Goal: Contribute content: Add original content to the website for others to see

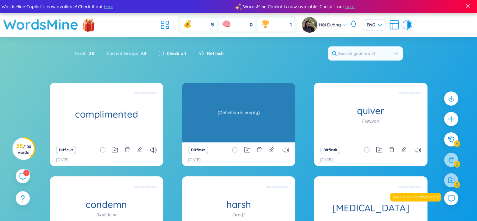
click at [261, 115] on div "(Definition is empty)" at bounding box center [238, 112] width 107 height 56
click at [237, 113] on div "(Definition is empty)" at bounding box center [238, 112] width 107 height 56
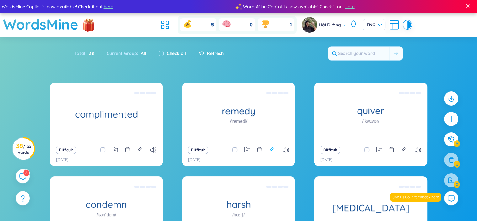
click at [273, 150] on icon "edit" at bounding box center [272, 150] width 6 height 6
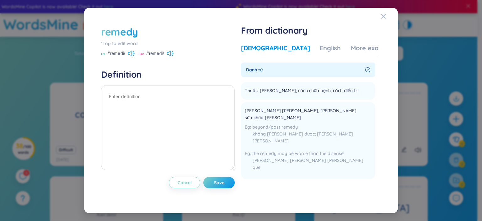
click at [132, 51] on icon at bounding box center [130, 54] width 4 height 6
click at [320, 49] on div "English" at bounding box center [330, 48] width 21 height 9
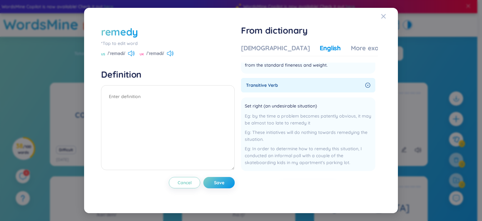
scroll to position [88, 0]
drag, startPoint x: 247, startPoint y: 84, endPoint x: 283, endPoint y: 87, distance: 36.1
click at [283, 87] on div "transitive verb" at bounding box center [308, 84] width 134 height 14
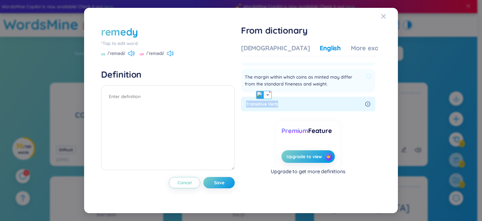
scroll to position [69, 0]
click at [259, 96] on img at bounding box center [260, 95] width 8 height 8
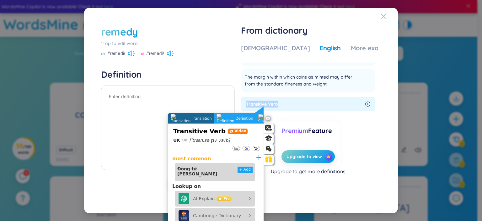
click at [289, 101] on span "transitive verb" at bounding box center [304, 103] width 117 height 7
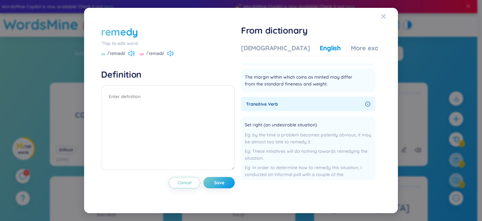
click at [260, 105] on span "transitive verb" at bounding box center [304, 103] width 117 height 7
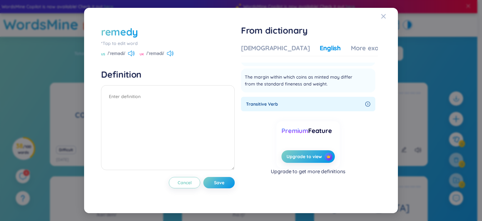
click at [293, 105] on span "transitive verb" at bounding box center [304, 103] width 117 height 7
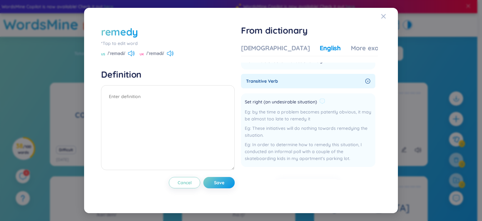
scroll to position [93, 0]
click at [322, 99] on icon at bounding box center [322, 100] width 6 height 6
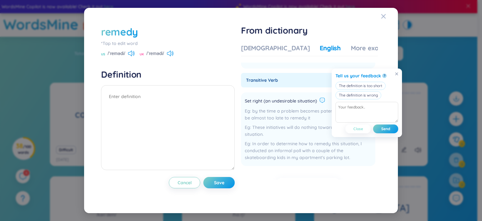
click at [361, 129] on span "Close" at bounding box center [358, 128] width 10 height 5
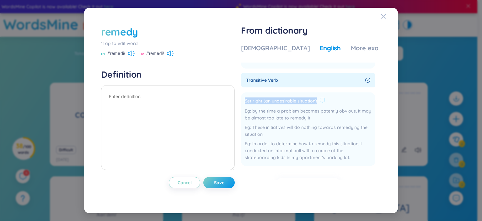
drag, startPoint x: 247, startPoint y: 101, endPoint x: 317, endPoint y: 104, distance: 70.3
click at [317, 104] on span "Set right (an undesirable situation)" at bounding box center [281, 101] width 72 height 8
copy span "Set right (an undesirable situation)"
click at [139, 98] on textarea at bounding box center [168, 127] width 134 height 85
paste textarea "Set right (an undesirable situation)"
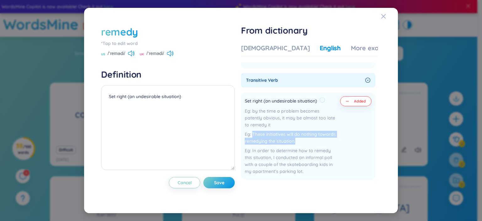
drag, startPoint x: 247, startPoint y: 135, endPoint x: 297, endPoint y: 143, distance: 50.8
click at [297, 143] on div "These initiatives will do nothing towards remedying the situation." at bounding box center [291, 138] width 93 height 14
click at [259, 142] on div "These initiatives will do nothing towards remedying the situation." at bounding box center [291, 138] width 93 height 14
drag, startPoint x: 247, startPoint y: 133, endPoint x: 278, endPoint y: 139, distance: 31.3
click at [276, 138] on div "These initiatives will do nothing towards remedying the situation." at bounding box center [291, 138] width 93 height 14
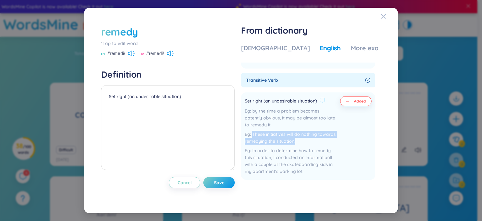
drag, startPoint x: 297, startPoint y: 142, endPoint x: 245, endPoint y: 131, distance: 53.1
click at [245, 131] on li "Set right (an undesirable situation) by the time a problem becomes patently obv…" at bounding box center [308, 135] width 134 height 87
copy div "These initiatives will do nothing towards remedying the situation."
click at [200, 97] on textarea "Set right (an undesirable situation)" at bounding box center [168, 127] width 134 height 85
paste textarea "These initiatives will do nothing towards remedying the situation."
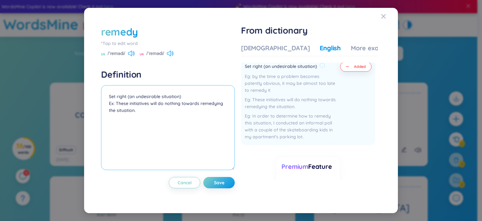
scroll to position [129, 0]
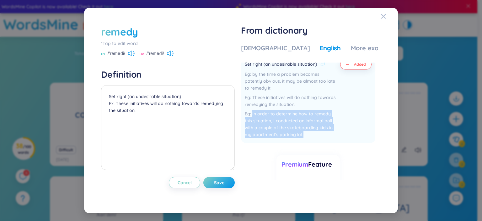
drag, startPoint x: 310, startPoint y: 136, endPoint x: 254, endPoint y: 116, distance: 60.0
click at [254, 116] on div "In order to determine how to remedy this situation, I conducted an informal pol…" at bounding box center [291, 124] width 93 height 28
copy div "In order to determine how to remedy this situation, I conducted an informal pol…"
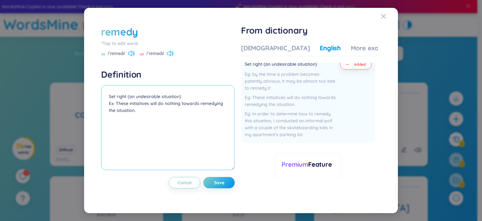
click at [146, 108] on textarea "Set right (an undesirable situation) Ex: These initiatives will do nothing towa…" at bounding box center [168, 127] width 134 height 85
paste textarea "In order to determine how to remedy this situation, I conducted an informal pol…"
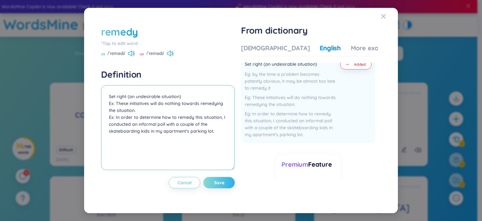
type textarea "Set right (an undesirable situation) Ex: These initiatives will do nothing towa…"
click at [222, 180] on span "Save" at bounding box center [219, 182] width 10 height 6
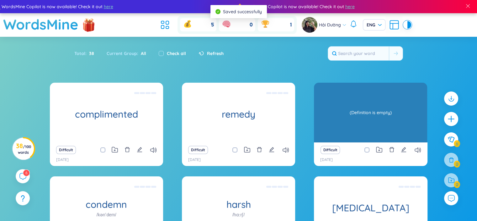
click at [382, 112] on div "(Definition is empty)" at bounding box center [370, 112] width 107 height 56
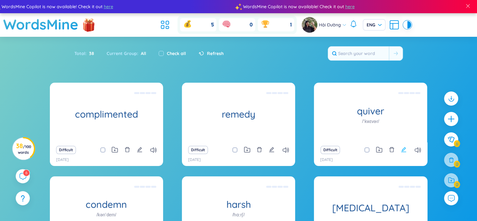
click at [402, 149] on icon "edit" at bounding box center [404, 150] width 6 height 6
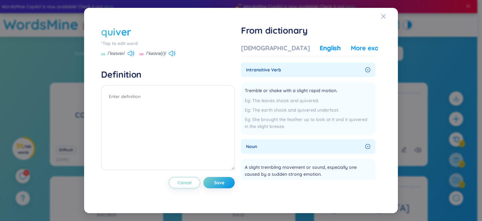
click at [353, 48] on div "More examples" at bounding box center [373, 48] width 45 height 9
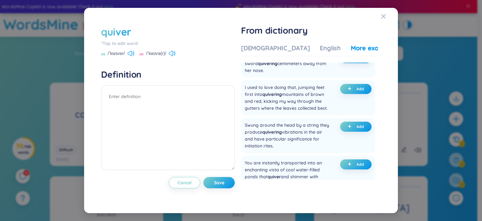
scroll to position [0, 0]
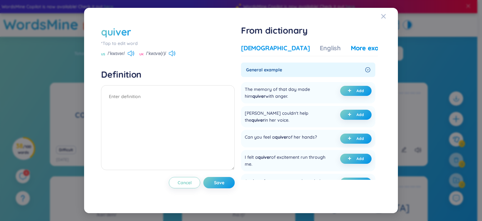
click at [269, 47] on div "[DEMOGRAPHIC_DATA]" at bounding box center [275, 48] width 69 height 9
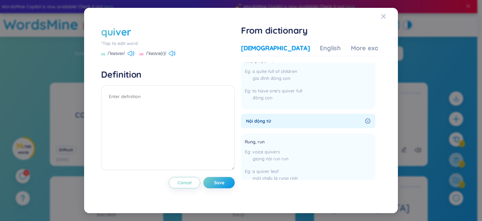
scroll to position [106, 0]
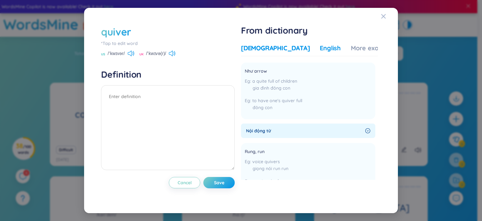
click at [320, 51] on div "English" at bounding box center [330, 48] width 21 height 9
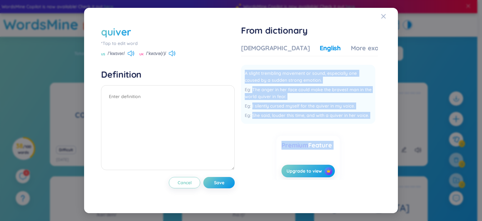
scroll to position [108, 0]
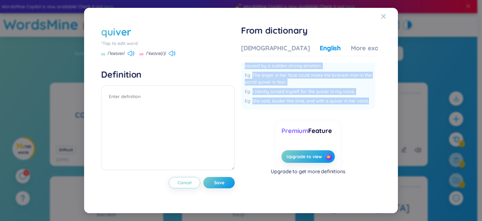
drag, startPoint x: 244, startPoint y: 132, endPoint x: 371, endPoint y: 102, distance: 130.6
click at [371, 102] on li "A slight trembling movement or sound, especially one caused by a sudden strong …" at bounding box center [308, 79] width 134 height 59
copy div "A slight trembling movement or sound, especially one caused by a sudden strong …"
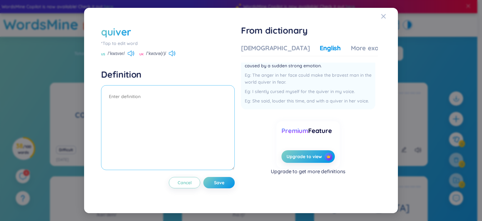
click at [146, 95] on textarea at bounding box center [168, 127] width 134 height 85
paste textarea "A slight trembling movement or sound, especially one caused by a sudden strong …"
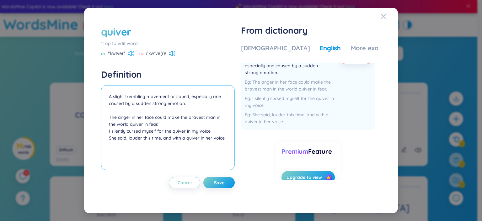
click at [109, 114] on textarea "A slight trembling movement or sound, especially one caused by a sudden strong …" at bounding box center [168, 127] width 134 height 85
click at [109, 131] on textarea "A slight trembling movement or sound, especially one caused by a sudden strong …" at bounding box center [168, 127] width 134 height 85
drag, startPoint x: 231, startPoint y: 136, endPoint x: 86, endPoint y: 141, distance: 145.3
click at [86, 141] on div "quiver *Tap to edit word US /ˈkwɪvər/ UK /ˈkwɪvə(r)/ Definition A slight trembl…" at bounding box center [241, 110] width 314 height 205
type textarea "A slight trembling movement or sound, especially one caused by a sudden strong …"
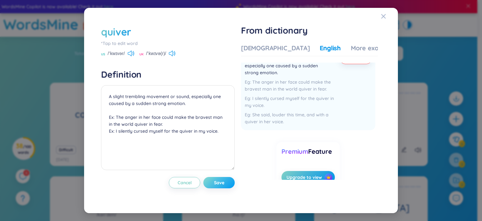
click at [227, 181] on button "Save" at bounding box center [218, 182] width 31 height 11
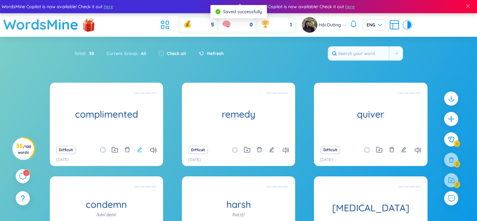
click at [140, 147] on icon "edit" at bounding box center [139, 149] width 5 height 5
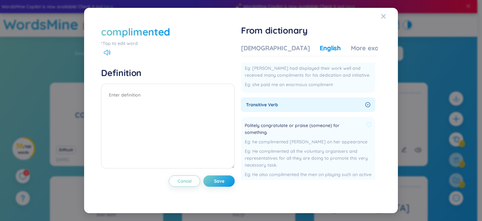
scroll to position [0, 0]
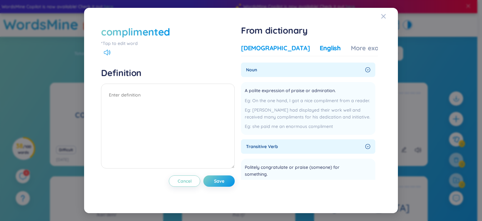
click at [259, 48] on div "[DEMOGRAPHIC_DATA]" at bounding box center [275, 48] width 69 height 9
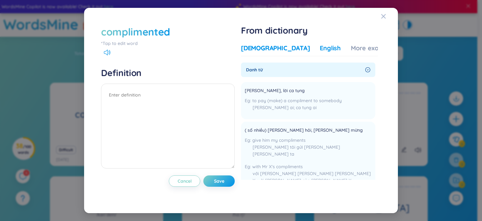
click at [320, 46] on div "English" at bounding box center [330, 48] width 21 height 9
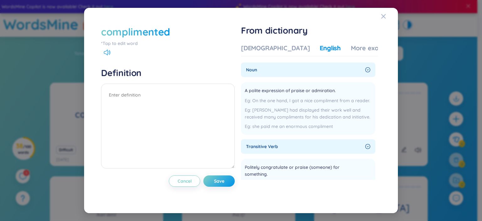
click at [320, 50] on div "English" at bounding box center [330, 48] width 21 height 9
click at [128, 96] on textarea at bounding box center [168, 125] width 134 height 85
paste textarea "an action that expresses approval or respect"
click at [172, 36] on div "complimented" at bounding box center [168, 32] width 134 height 14
click at [111, 98] on textarea "an action that expresses approval or respect" at bounding box center [168, 125] width 134 height 85
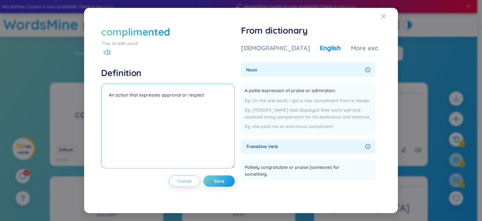
click at [206, 94] on textarea "An action that expresses approval or respect" at bounding box center [168, 125] width 134 height 85
paste textarea "to praise or express admiration for someone"
click at [109, 93] on textarea "An action that expresses approval or respect. to praise or express admiration f…" at bounding box center [168, 125] width 134 height 85
click at [108, 104] on textarea "[n] An action that expresses approval or respect. to praise or express admirati…" at bounding box center [168, 125] width 134 height 85
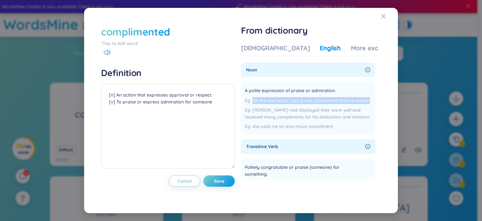
drag, startPoint x: 247, startPoint y: 101, endPoint x: 375, endPoint y: 99, distance: 128.3
click at [375, 99] on section "noun A polite expression of praise or admiration. On the one hand, I got a nice…" at bounding box center [309, 120] width 137 height 117
copy div "On the one hand, I got a nice compliment from a reader."
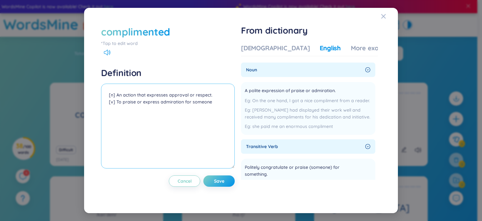
click at [213, 95] on textarea "[n] An action that expresses approval or respect. [v] To praise or express admi…" at bounding box center [168, 125] width 134 height 85
paste textarea "On the one hand, I got a nice compliment from a reader."
click at [212, 124] on textarea "[n] An action that expresses approval or respect. Ex: On the one hand, I got a …" at bounding box center [168, 125] width 134 height 85
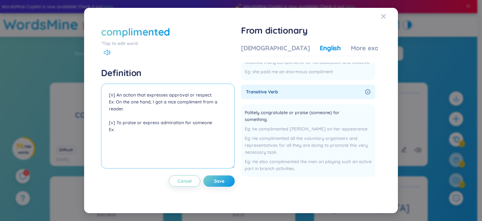
scroll to position [60, 0]
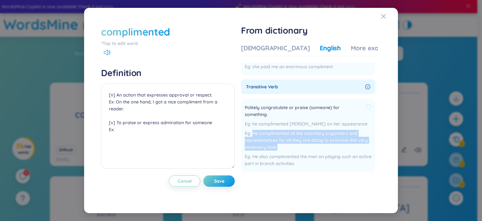
drag, startPoint x: 254, startPoint y: 130, endPoint x: 303, endPoint y: 145, distance: 51.9
click at [303, 145] on div "He complimented all the voluntary organisers and representatives for all they a…" at bounding box center [308, 140] width 127 height 21
copy div "He complimented all the voluntary organisers and representatives for all they a…"
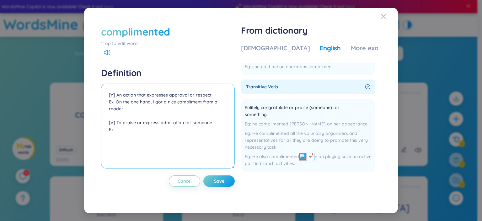
click at [125, 129] on textarea "[n] An action that expresses approval or respect. Ex: On the one hand, I got a …" at bounding box center [168, 125] width 134 height 85
paste textarea "He complimented all the voluntary organisers and representatives for all they a…"
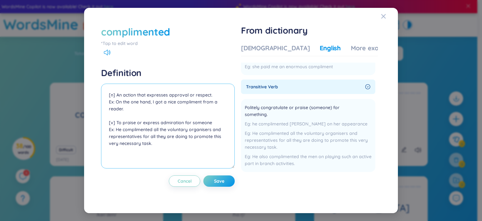
drag, startPoint x: 187, startPoint y: 122, endPoint x: 183, endPoint y: 122, distance: 4.4
click at [183, 122] on textarea "[n] An action that expresses approval or respect. Ex: On the one hand, I got a …" at bounding box center [168, 125] width 134 height 85
drag, startPoint x: 188, startPoint y: 122, endPoint x: 182, endPoint y: 122, distance: 6.3
click at [182, 122] on textarea "[n] An action that expresses approval or respect. Ex: On the one hand, I got a …" at bounding box center [168, 125] width 134 height 85
click at [190, 128] on textarea "[n] An action that expresses approval or respect. Ex: On the one hand, I got a …" at bounding box center [168, 125] width 134 height 85
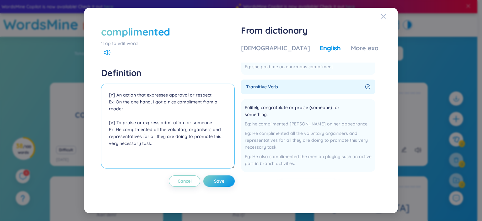
click at [184, 121] on textarea "[n] An action that expresses approval or respect. Ex: On the one hand, I got a …" at bounding box center [168, 125] width 134 height 85
drag, startPoint x: 186, startPoint y: 123, endPoint x: 161, endPoint y: 132, distance: 26.5
click at [161, 132] on textarea "[n] An action that expresses approval or respect. Ex: On the one hand, I got a …" at bounding box center [168, 125] width 134 height 85
click at [188, 123] on textarea "[n] An action that expresses approval or respect. Ex: On the one hand, I got a …" at bounding box center [168, 125] width 134 height 85
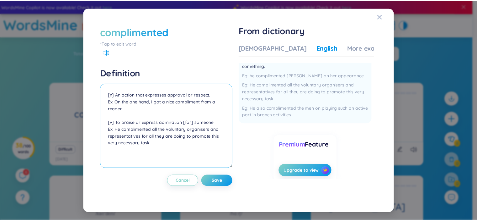
scroll to position [108, 0]
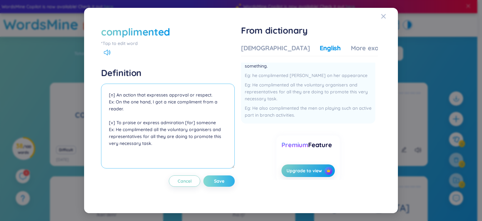
type textarea "[n] An action that expresses approval or respect. Ex: On the one hand, I got a …"
click at [217, 182] on span "Save" at bounding box center [219, 181] width 10 height 6
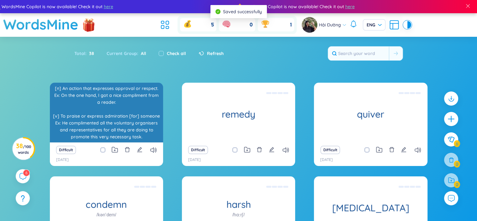
click at [120, 113] on div "[n] An action that expresses approval or respect. Ex: On the one hand, I got a …" at bounding box center [106, 112] width 107 height 56
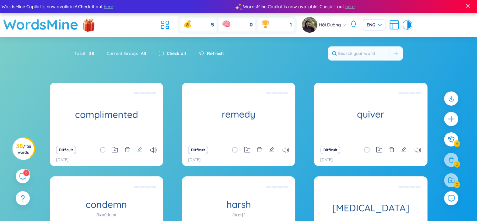
click at [139, 152] on icon "edit" at bounding box center [139, 149] width 5 height 5
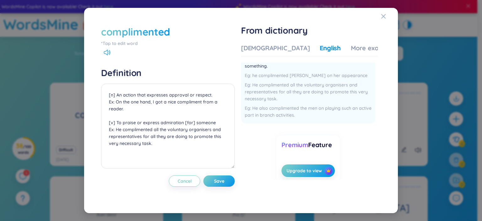
click at [167, 36] on div "complimented" at bounding box center [135, 32] width 69 height 14
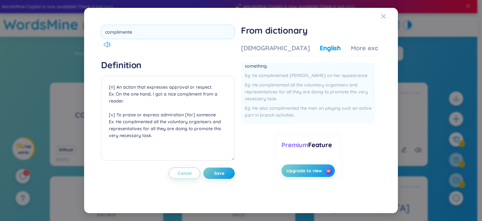
type input "compliment"
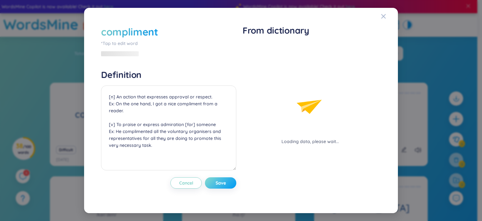
click at [220, 174] on div "compliment *Tap to edit word Definition [n] An action that expresses approval o…" at bounding box center [168, 110] width 135 height 171
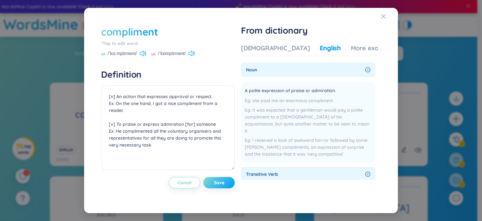
click at [219, 184] on span "Save" at bounding box center [219, 182] width 10 height 6
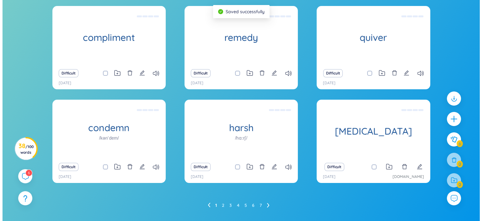
scroll to position [80, 0]
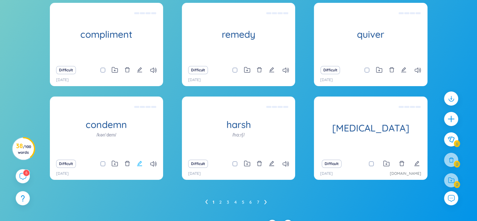
click at [138, 165] on icon "edit" at bounding box center [139, 163] width 5 height 5
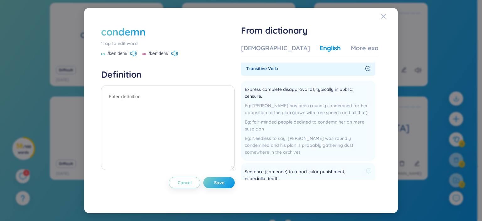
scroll to position [0, 0]
click at [265, 51] on div "[DEMOGRAPHIC_DATA]" at bounding box center [275, 48] width 69 height 9
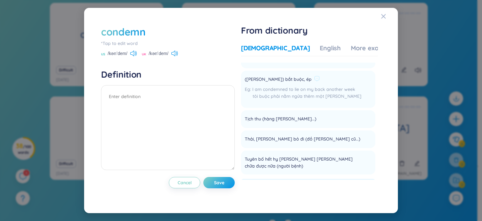
scroll to position [98, 0]
click at [320, 44] on div "English" at bounding box center [330, 48] width 21 height 9
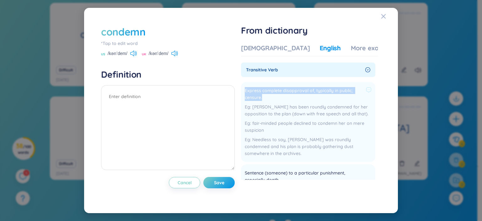
drag, startPoint x: 246, startPoint y: 89, endPoint x: 264, endPoint y: 99, distance: 21.2
click at [264, 99] on span "Express complete disapproval of, typically in public; censure." at bounding box center [304, 94] width 119 height 14
click at [295, 107] on img at bounding box center [296, 107] width 8 height 8
click at [323, 121] on div "fair-minded people declined to condemn her on mere suspicion" at bounding box center [308, 127] width 127 height 14
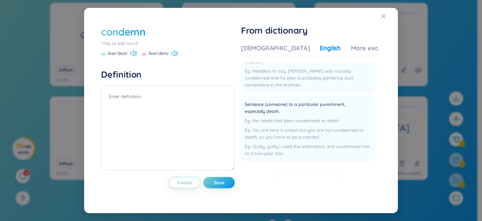
scroll to position [69, 0]
drag, startPoint x: 247, startPoint y: 104, endPoint x: 283, endPoint y: 111, distance: 36.8
click at [283, 111] on span "Sentence (someone) to a particular punishment, especially death." at bounding box center [304, 107] width 119 height 14
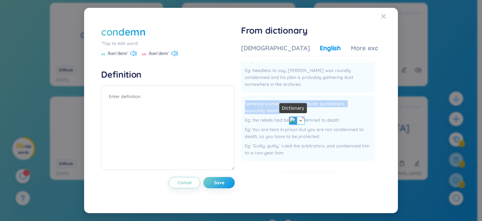
click at [291, 120] on img at bounding box center [293, 120] width 8 height 8
copy span "Sentence (someone) to a particular punishment, especially death."
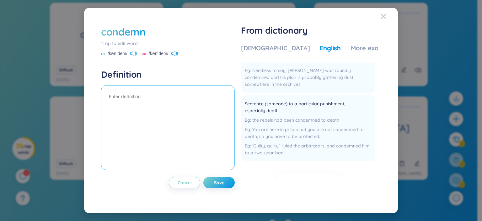
click at [164, 91] on textarea at bounding box center [168, 127] width 134 height 85
paste textarea "Sentence (someone) to a particular punishment, especially death."
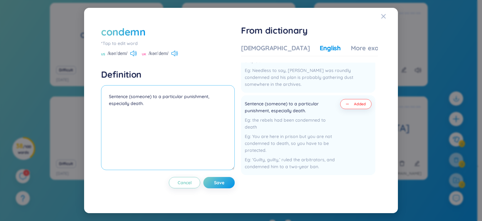
click at [109, 96] on textarea "Sentence (someone) to a particular punishment, especially death." at bounding box center [168, 127] width 134 height 85
type textarea "Sentence (someone) to a particular punishment, especially death."
click at [356, 105] on span "Added" at bounding box center [360, 103] width 12 height 5
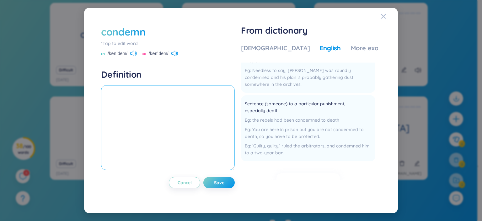
click at [162, 109] on textarea at bounding box center [168, 127] width 134 height 85
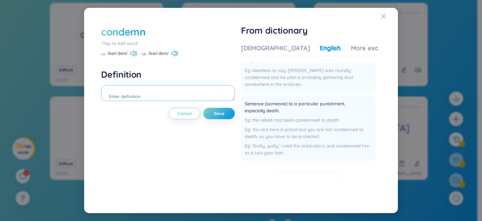
paste textarea "Sentence (someone) to a particular punishment, especially death."
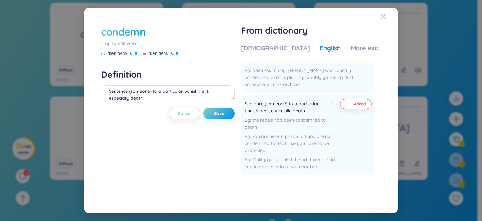
click at [277, 131] on div "the rebels had been condemned to death You are here in prison but you are not c…" at bounding box center [291, 142] width 93 height 53
click at [215, 94] on textarea "Sentence (someone) to a particular punishment, especially death." at bounding box center [168, 93] width 134 height 16
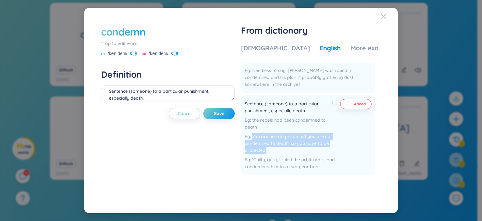
drag, startPoint x: 277, startPoint y: 152, endPoint x: 243, endPoint y: 136, distance: 37.3
click at [243, 136] on li "Sentence (someone) to a particular punishment, especially death. the rebels had…" at bounding box center [308, 135] width 134 height 80
copy div "You are here in prison but you are not condemned to death, so you have to be pr…"
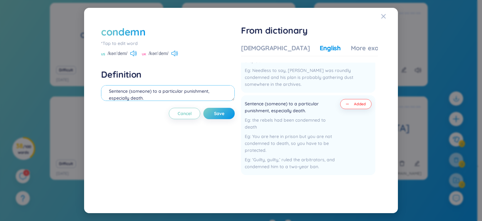
click at [168, 98] on textarea "Sentence (someone) to a particular punishment, especially death." at bounding box center [168, 93] width 134 height 16
paste textarea "You are here in prison but you are not condemned to death, so you have to be pr…"
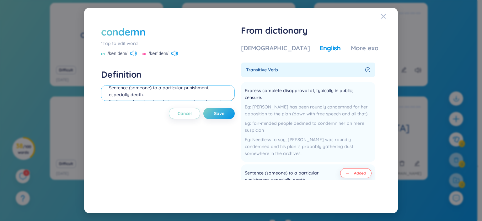
scroll to position [11, 0]
click at [249, 48] on div "[DEMOGRAPHIC_DATA]" at bounding box center [275, 48] width 69 height 9
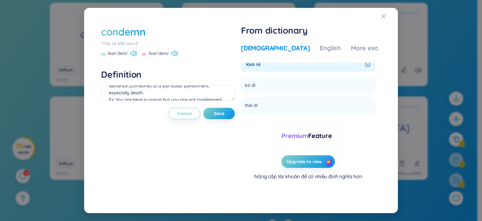
scroll to position [0, 0]
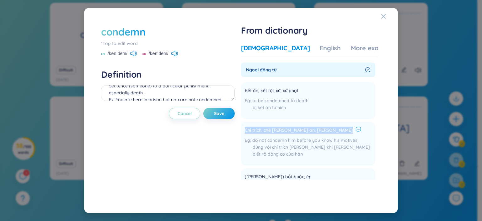
drag, startPoint x: 246, startPoint y: 129, endPoint x: 318, endPoint y: 130, distance: 71.8
click at [318, 130] on div "Chỉ trích, chê [PERSON_NAME] án, [PERSON_NAME]" at bounding box center [308, 130] width 127 height 8
copy div "Chỉ trích, chê [PERSON_NAME] án, [PERSON_NAME]"
click at [154, 90] on textarea "Sentence (someone) to a particular punishment, especially death. Ex: You are he…" at bounding box center [168, 93] width 134 height 16
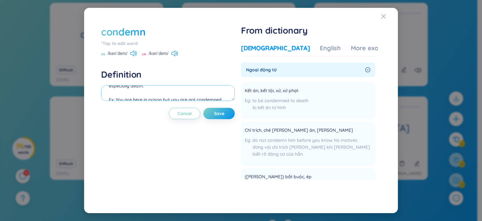
paste textarea "Chỉ trích, chê [PERSON_NAME] án, [PERSON_NAME]"
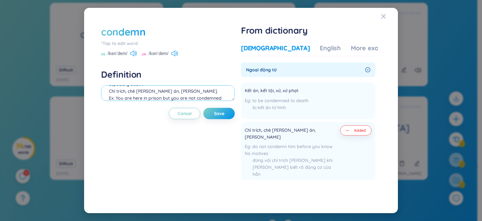
scroll to position [26, 0]
drag, startPoint x: 227, startPoint y: 90, endPoint x: 195, endPoint y: 92, distance: 31.7
click at [195, 92] on textarea "Sentence (someone) to a particular punishment, especially death. Chỉ trích, chê…" at bounding box center [168, 93] width 134 height 16
click at [195, 91] on textarea "Sentence (someone) to a particular punishment, especially death. Chỉ trích, chê…" at bounding box center [168, 93] width 134 height 16
click at [227, 91] on textarea "Sentence (someone) to a particular punishment, especially death. Chỉ trích, chê…" at bounding box center [168, 93] width 134 height 16
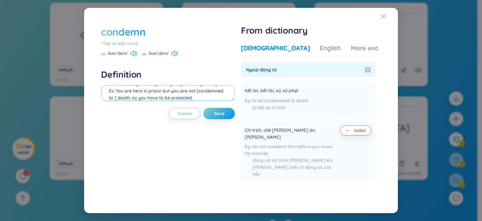
click at [182, 92] on textarea "Sentence (someone) to a particular punishment, especially death. Chỉ trích, chê…" at bounding box center [168, 93] width 134 height 16
click at [225, 92] on textarea "Sentence (someone) to a particular punishment, especially death. Chỉ trích, chê…" at bounding box center [168, 93] width 134 height 16
type textarea "Sentence (someone) to a particular punishment, especially death. Chỉ trích, chê…"
click at [320, 49] on div "English" at bounding box center [330, 48] width 21 height 9
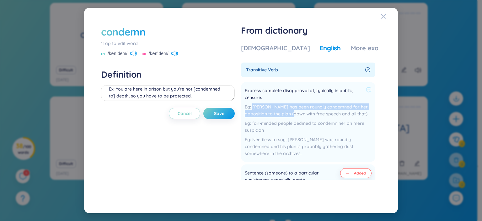
drag, startPoint x: 254, startPoint y: 105, endPoint x: 292, endPoint y: 115, distance: 40.1
click at [292, 115] on div "[PERSON_NAME] has been roundly condemned for her opposition to the plan (down w…" at bounding box center [308, 110] width 127 height 14
click at [303, 124] on img at bounding box center [302, 124] width 8 height 8
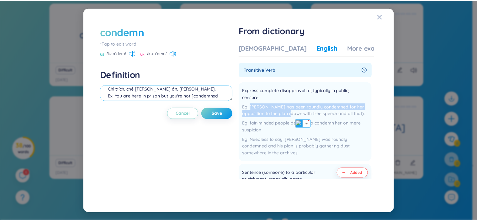
scroll to position [20, 0]
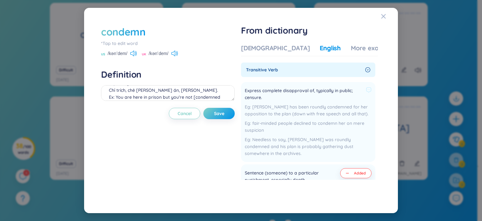
click at [265, 97] on span "Express complete disapproval of, typically in public; censure." at bounding box center [304, 94] width 119 height 14
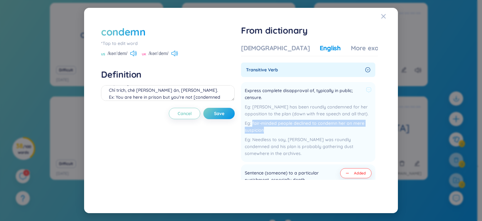
drag, startPoint x: 254, startPoint y: 124, endPoint x: 266, endPoint y: 131, distance: 14.2
click at [266, 131] on div "fair-minded people declined to condemn her on mere suspicion" at bounding box center [308, 127] width 127 height 14
click at [300, 142] on img at bounding box center [302, 140] width 8 height 8
click at [221, 112] on span "Save" at bounding box center [219, 113] width 10 height 6
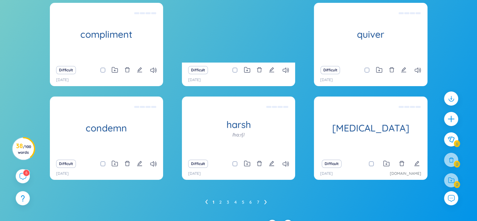
scroll to position [0, 0]
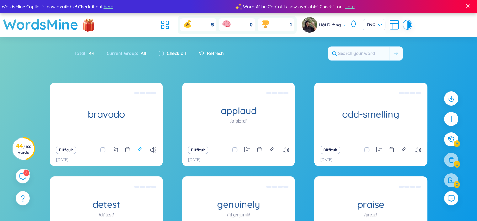
click at [138, 149] on icon "edit" at bounding box center [140, 150] width 6 height 6
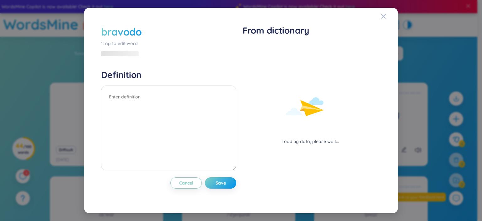
click at [131, 35] on div "bravodo" at bounding box center [121, 32] width 41 height 14
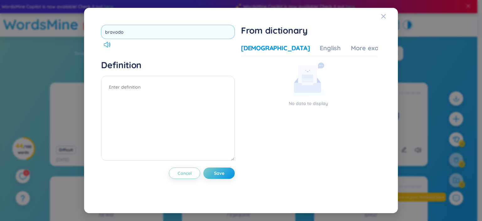
click at [118, 33] on input "bravodo" at bounding box center [168, 32] width 134 height 14
type input "bravado"
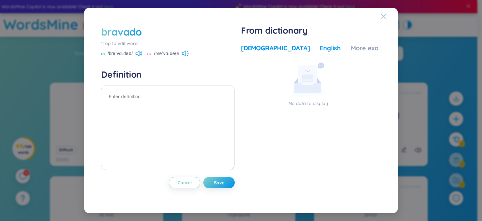
click at [320, 47] on div "English" at bounding box center [330, 48] width 21 height 9
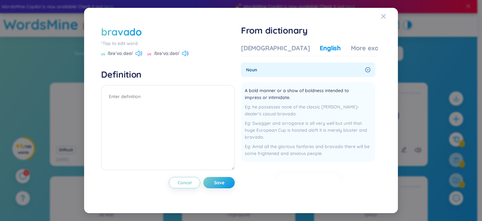
click at [365, 71] on icon "right-circle" at bounding box center [367, 69] width 5 height 5
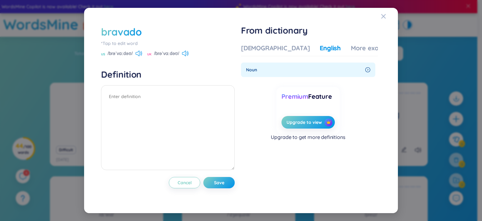
click at [364, 71] on div "noun" at bounding box center [308, 69] width 134 height 14
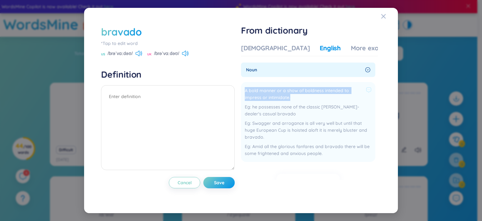
drag, startPoint x: 295, startPoint y: 96, endPoint x: 245, endPoint y: 89, distance: 50.8
click at [245, 89] on li "A bold manner or a show of boldness intended to impress or intimidate. he posse…" at bounding box center [308, 122] width 134 height 80
click at [294, 108] on img at bounding box center [294, 107] width 8 height 8
click at [164, 105] on textarea at bounding box center [168, 127] width 134 height 85
paste textarea "courage that you show, especially by doing something unnecessary and dangerous,…"
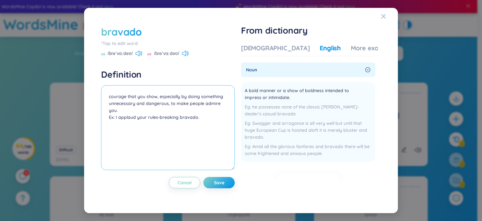
click at [156, 111] on textarea "courage that you show, especially by doing something unnecessary and dangerous,…" at bounding box center [168, 127] width 134 height 85
type textarea "courage that you show, especially by doing something unnecessary and dangerous,…"
click at [222, 183] on span "Save" at bounding box center [219, 182] width 10 height 6
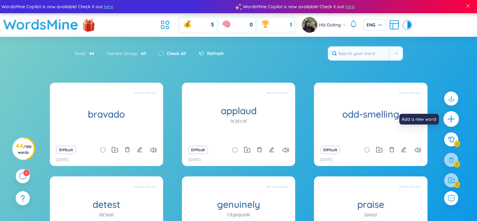
click at [447, 118] on icon "plus" at bounding box center [451, 119] width 9 height 9
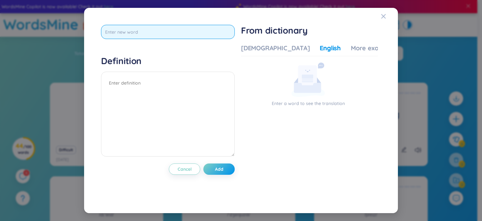
click at [167, 29] on input "text" at bounding box center [168, 32] width 134 height 14
type input "desperate"
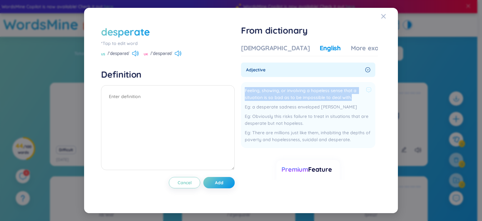
drag, startPoint x: 245, startPoint y: 91, endPoint x: 352, endPoint y: 100, distance: 107.1
click at [352, 100] on li "Feeling, showing, or involving a hopeless sense that a situation is so bad as t…" at bounding box center [308, 115] width 134 height 66
copy span "Feeling, showing, or involving a hopeless sense that a situation is so bad as t…"
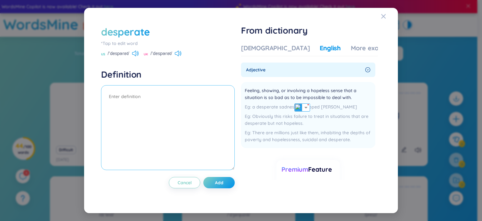
click at [149, 91] on textarea at bounding box center [168, 127] width 134 height 85
paste textarea "Feeling, showing, or involving a hopeless sense that a situation is so bad as t…"
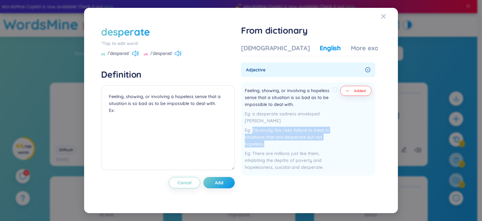
drag, startPoint x: 267, startPoint y: 139, endPoint x: 255, endPoint y: 124, distance: 19.4
click at [255, 126] on div "Obviously this risks failure to treat in situations that are desperate but not …" at bounding box center [291, 136] width 93 height 21
click at [282, 148] on img at bounding box center [284, 147] width 8 height 8
click at [269, 136] on div "Obviously this risks failure to treat in situations that are desperate but not …" at bounding box center [291, 136] width 93 height 21
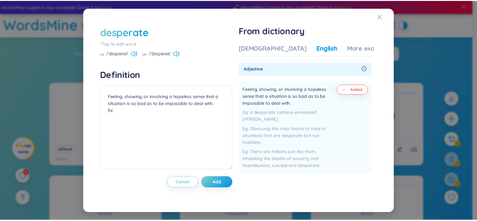
scroll to position [1, 0]
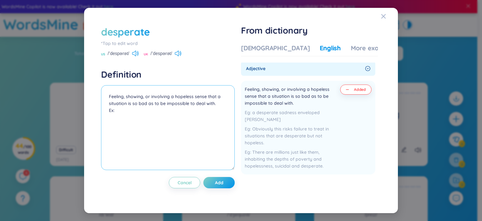
click at [134, 116] on textarea "Feeling, showing, or involving a hopeless sense that a situation is so bad as t…" at bounding box center [168, 127] width 134 height 85
paste textarea "The situation is desperate - we have no food, very little water and no medical …"
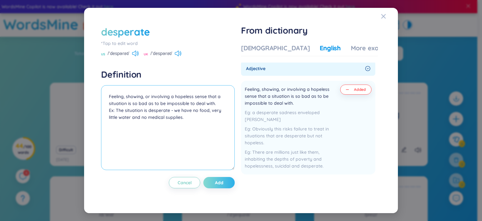
type textarea "Feeling, showing, or involving a hopeless sense that a situation is so bad as t…"
click at [214, 179] on button "Add" at bounding box center [218, 182] width 31 height 11
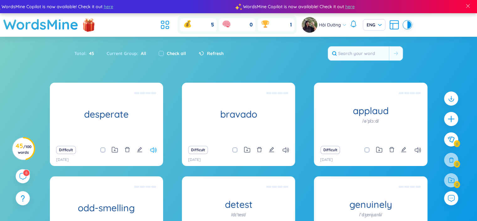
click at [153, 149] on icon at bounding box center [153, 149] width 6 height 5
click at [114, 148] on icon at bounding box center [115, 150] width 6 height 6
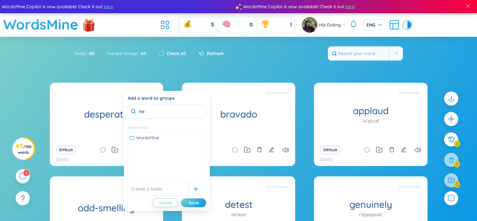
type input "N"
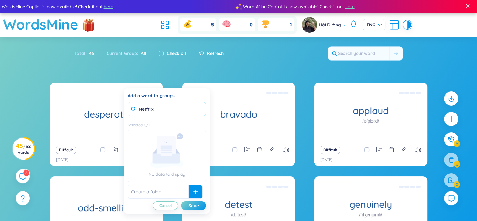
type input "Netfflix"
click at [194, 190] on icon at bounding box center [196, 191] width 4 height 4
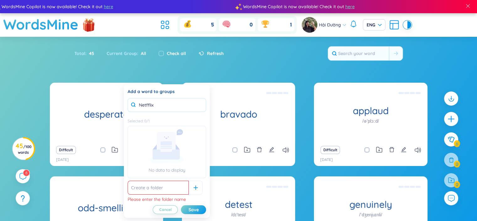
drag, startPoint x: 157, startPoint y: 108, endPoint x: 138, endPoint y: 105, distance: 19.3
click at [138, 105] on input "Netfflix" at bounding box center [167, 105] width 78 height 14
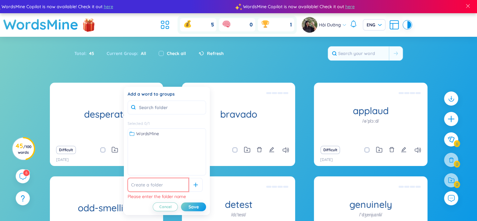
click at [137, 185] on input "text" at bounding box center [158, 185] width 61 height 14
paste input "Netfflix"
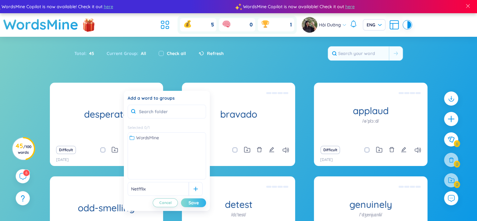
type input "Netfflix"
click at [192, 202] on div "Save" at bounding box center [194, 202] width 10 height 7
click at [154, 188] on input "Netfflix" at bounding box center [158, 189] width 61 height 14
click at [189, 191] on div at bounding box center [196, 189] width 14 height 14
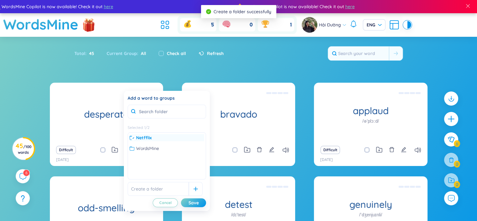
click at [147, 136] on span "Netfflix" at bounding box center [144, 137] width 16 height 7
click at [140, 137] on span "Netfflix" at bounding box center [143, 137] width 14 height 7
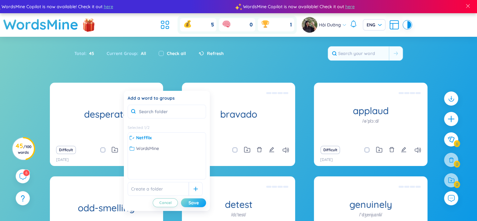
click at [195, 200] on div "Save" at bounding box center [194, 202] width 10 height 7
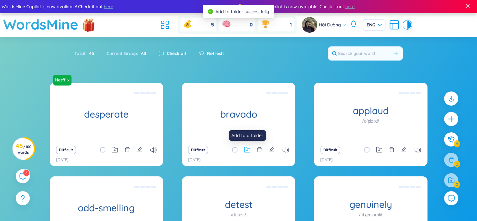
click at [246, 150] on icon at bounding box center [247, 150] width 2 height 2
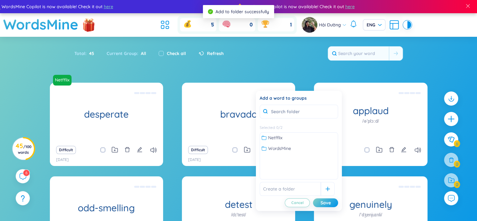
click at [297, 133] on div "Netfflix WordsMine" at bounding box center [299, 142] width 78 height 21
click at [297, 135] on div "Netfflix" at bounding box center [299, 137] width 75 height 7
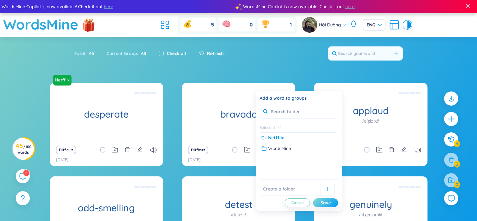
click at [326, 202] on div "Save" at bounding box center [326, 202] width 10 height 7
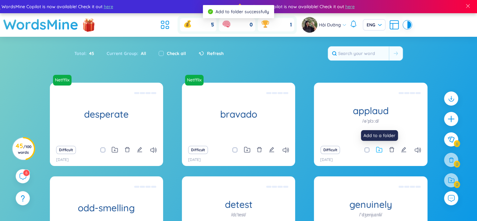
click at [382, 150] on icon at bounding box center [379, 150] width 6 height 6
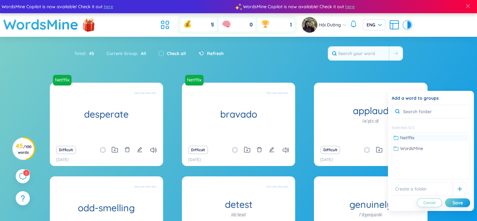
click at [415, 138] on div "Netfflix" at bounding box center [431, 137] width 75 height 7
click at [457, 202] on div "Save" at bounding box center [458, 202] width 10 height 7
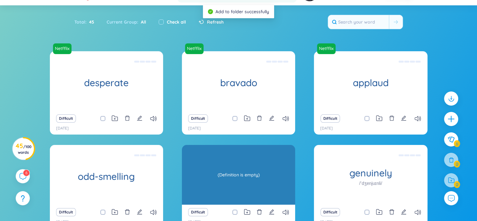
scroll to position [63, 0]
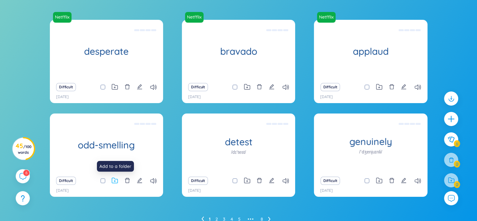
click at [116, 180] on icon at bounding box center [115, 180] width 6 height 6
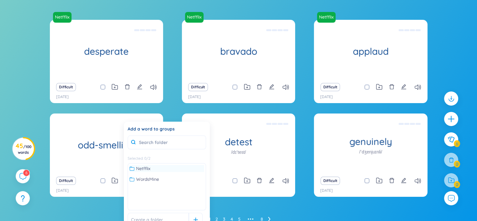
click at [152, 168] on div "Netfflix" at bounding box center [167, 168] width 75 height 7
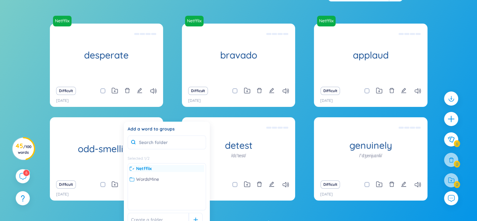
scroll to position [90, 0]
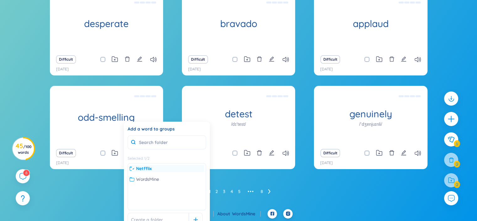
click at [147, 167] on span "Netfflix" at bounding box center [144, 168] width 16 height 7
click at [147, 167] on span "Netfflix" at bounding box center [143, 168] width 14 height 7
click at [199, 214] on form at bounding box center [167, 219] width 78 height 14
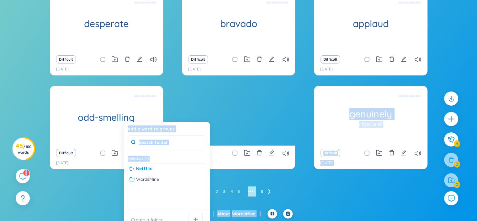
drag, startPoint x: 190, startPoint y: 159, endPoint x: 184, endPoint y: 102, distance: 57.4
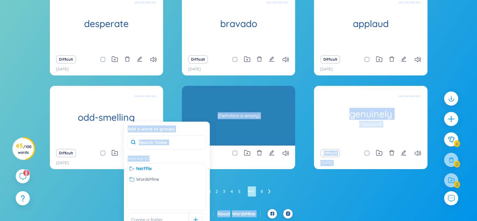
click at [184, 102] on body "WordsMine Copilot is now available! Check it out here WordsMine Copilot is now …" at bounding box center [238, 20] width 477 height 221
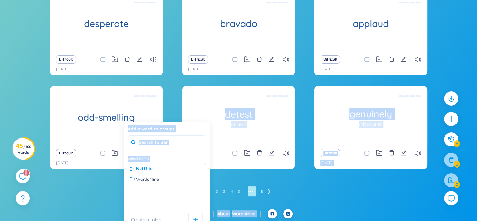
click at [48, 199] on div "Netfflix desperate Feeling, showing, or involving a hopeless sense that a situa…" at bounding box center [238, 100] width 477 height 216
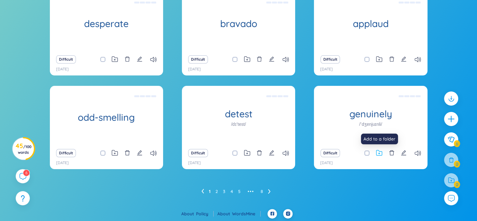
click at [377, 150] on icon at bounding box center [379, 153] width 6 height 6
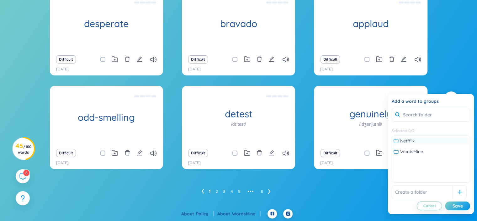
click at [407, 142] on span "Netfflix" at bounding box center [407, 140] width 14 height 7
click at [455, 206] on div "Save" at bounding box center [458, 205] width 10 height 7
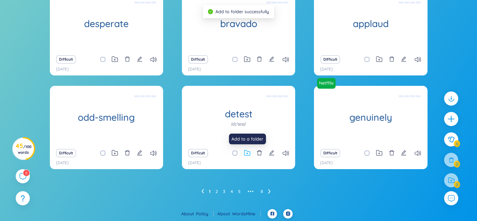
click at [247, 151] on icon at bounding box center [247, 153] width 6 height 6
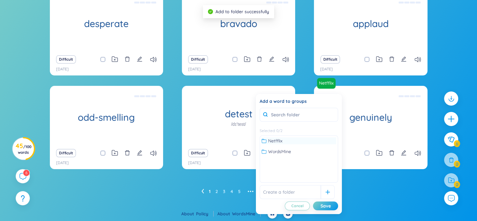
click at [281, 138] on span "Netfflix" at bounding box center [275, 140] width 14 height 7
click at [326, 202] on div "Save" at bounding box center [326, 205] width 10 height 7
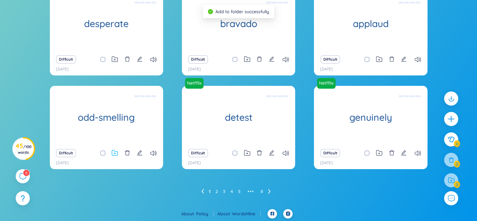
click at [112, 150] on icon at bounding box center [115, 153] width 6 height 6
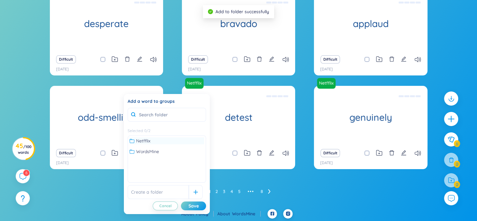
click at [156, 142] on div "Netfflix" at bounding box center [167, 140] width 75 height 7
click at [196, 203] on div "Save" at bounding box center [194, 205] width 10 height 7
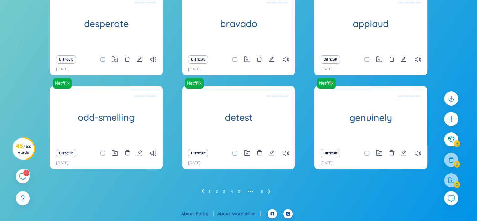
click at [269, 192] on icon at bounding box center [269, 191] width 3 height 5
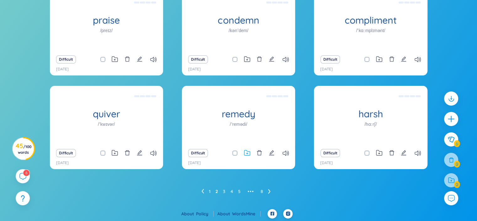
click at [248, 152] on icon at bounding box center [247, 153] width 6 height 6
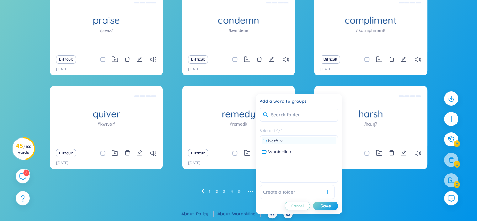
click at [281, 140] on span "Netfflix" at bounding box center [275, 140] width 14 height 7
click at [326, 207] on div "Save" at bounding box center [326, 205] width 10 height 7
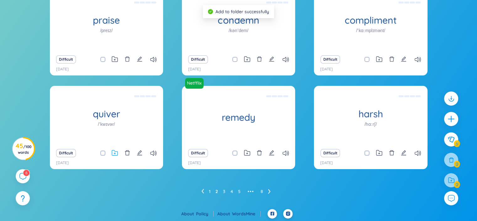
click at [116, 150] on icon at bounding box center [115, 153] width 6 height 6
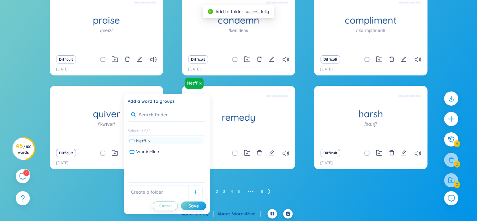
click at [160, 140] on div "Netfflix" at bounding box center [167, 140] width 75 height 7
click at [198, 205] on div "Save" at bounding box center [194, 205] width 10 height 7
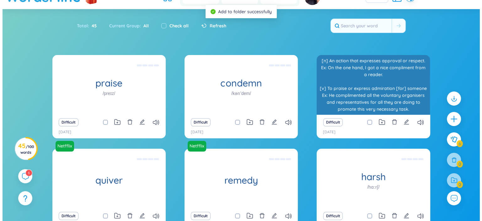
scroll to position [25, 0]
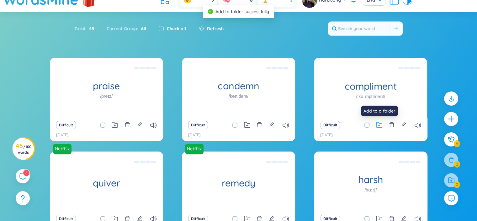
click at [378, 125] on icon at bounding box center [379, 126] width 2 height 2
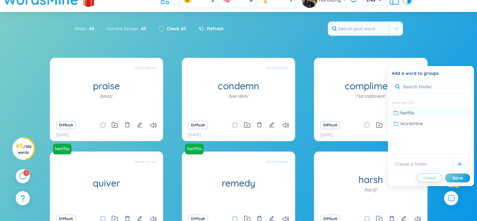
click at [415, 111] on div "Netfflix" at bounding box center [431, 112] width 75 height 7
click at [458, 175] on div "Save" at bounding box center [458, 177] width 10 height 7
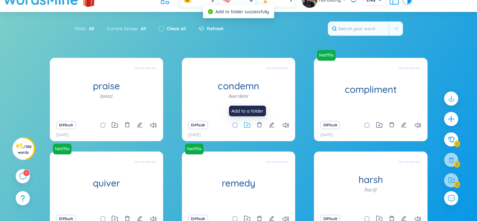
click at [246, 123] on icon at bounding box center [247, 125] width 6 height 6
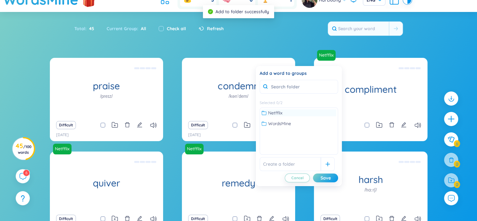
click at [283, 111] on div "Netfflix" at bounding box center [299, 112] width 75 height 7
click at [329, 175] on div "Save" at bounding box center [326, 177] width 10 height 7
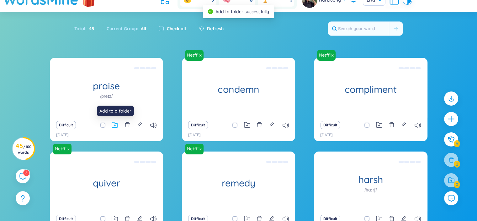
click at [114, 126] on icon at bounding box center [115, 125] width 6 height 6
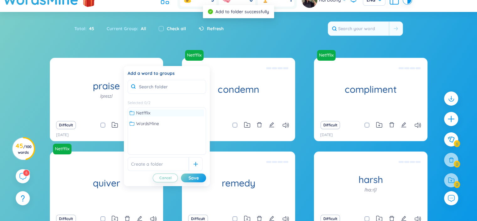
click at [155, 111] on div "Netfflix" at bounding box center [167, 112] width 75 height 7
click at [192, 179] on div "Save" at bounding box center [194, 177] width 10 height 7
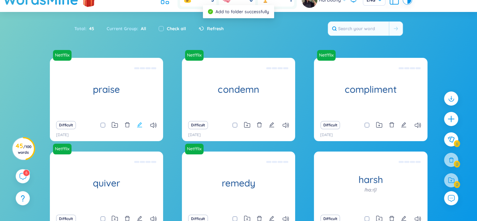
click at [138, 124] on icon "edit" at bounding box center [140, 125] width 6 height 6
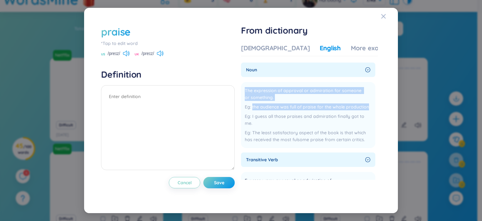
drag, startPoint x: 247, startPoint y: 90, endPoint x: 380, endPoint y: 103, distance: 133.3
click at [380, 103] on div "From dictionary Vietnamese English More examples noun The expression of approva…" at bounding box center [311, 110] width 140 height 171
copy div "The expression of approval or admiration for someone or something. the audience…"
click at [131, 99] on textarea at bounding box center [168, 127] width 134 height 85
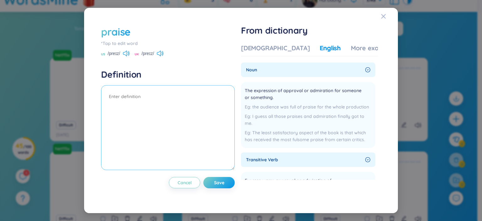
click at [131, 95] on textarea at bounding box center [168, 127] width 134 height 85
paste textarea "The expression of approval or admiration for someone or something. the audience…"
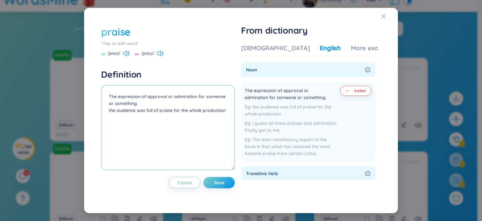
click at [110, 110] on textarea "The expression of approval or admiration for someone or something. the audience…" at bounding box center [168, 127] width 134 height 85
click at [145, 121] on textarea "The expression of approval or admiration for someone or something. Ex: The audi…" at bounding box center [168, 127] width 134 height 85
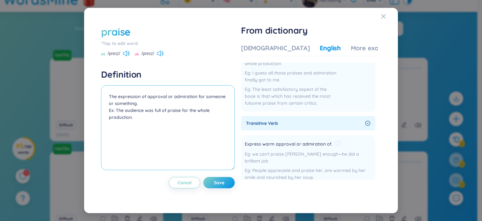
scroll to position [53, 0]
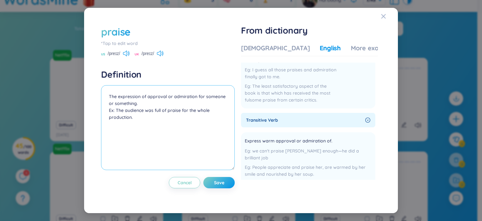
click at [109, 95] on textarea "The expression of approval or admiration for someone or something. Ex: The audi…" at bounding box center [168, 127] width 134 height 85
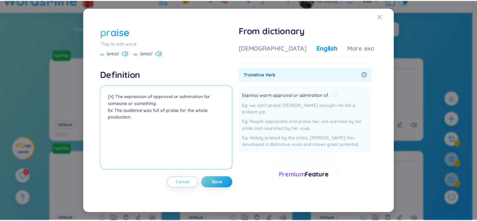
scroll to position [83, 0]
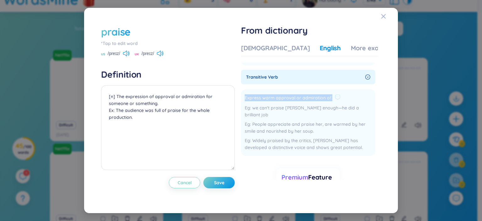
drag, startPoint x: 245, startPoint y: 96, endPoint x: 331, endPoint y: 99, distance: 86.0
click at [331, 99] on li "Express warm approval or admiration of. we can't praise Chris enough—he did a b…" at bounding box center [308, 122] width 134 height 67
copy span "Express warm approval or admiration of."
click at [160, 118] on textarea "[n] The expression of approval or admiration for someone or something. Ex: The …" at bounding box center [168, 127] width 134 height 85
paste textarea "Express warm approval or admiration of."
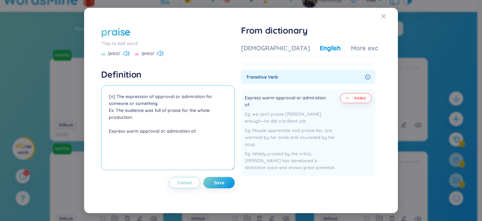
click at [108, 131] on textarea "[n] The expression of approval or admiration for someone or something. Ex: The …" at bounding box center [168, 127] width 134 height 85
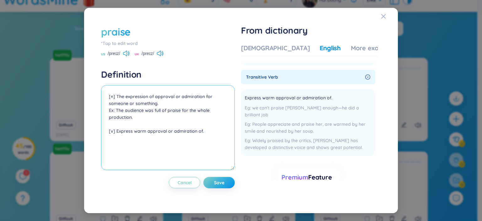
click at [206, 133] on textarea "[n] The expression of approval or admiration for someone or something. Ex: The …" at bounding box center [168, 127] width 134 height 85
drag, startPoint x: 254, startPoint y: 116, endPoint x: 317, endPoint y: 126, distance: 63.8
click at [317, 126] on div "People appreciate and praise her, are warmed by her smile and nourished by her …" at bounding box center [308, 127] width 127 height 14
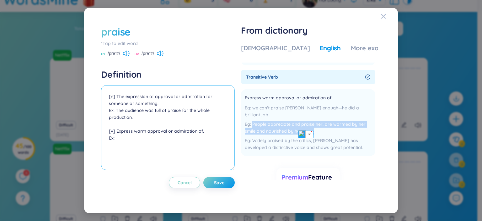
copy div "People appreciate and praise her, are warmed by her smile and nourished by her …"
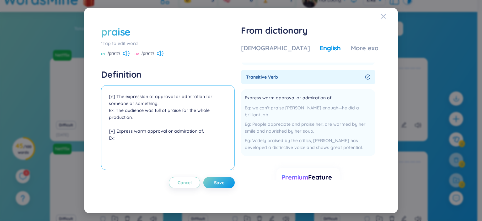
click at [142, 137] on textarea "[n] The expression of approval or admiration for someone or something. Ex: The …" at bounding box center [168, 127] width 134 height 85
paste textarea "People appreciate and praise her, are warmed by her smile and nourished by her …"
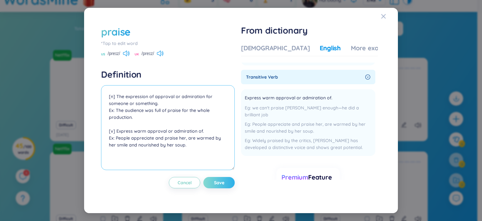
type textarea "[n] The expression of approval or admiration for someone or something. Ex: The …"
click at [222, 183] on span "Save" at bounding box center [219, 182] width 10 height 6
